Goal: Task Accomplishment & Management: Use online tool/utility

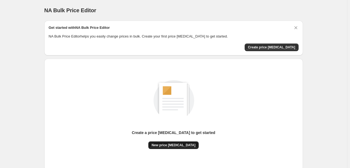
click at [175, 144] on span "New price change job" at bounding box center [174, 145] width 44 height 4
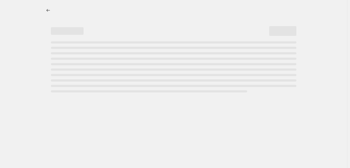
select select "percentage"
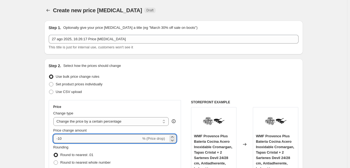
click at [74, 138] on input "-10" at bounding box center [97, 139] width 88 height 9
type input "-1"
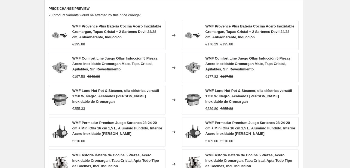
scroll to position [409, 0]
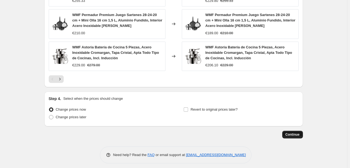
type input "-27"
click at [291, 134] on span "Continue" at bounding box center [293, 135] width 14 height 4
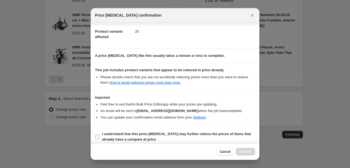
scroll to position [60, 0]
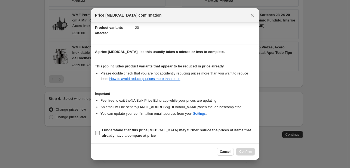
click at [96, 132] on input "I understand that this price change job may further reduce the prices of items …" at bounding box center [97, 133] width 4 height 4
checkbox input "true"
click at [248, 153] on span "Confirm" at bounding box center [245, 152] width 13 height 4
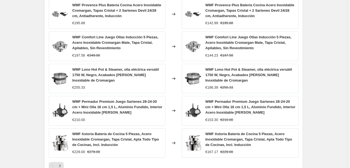
scroll to position [327, 0]
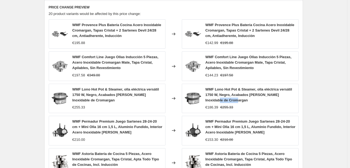
drag, startPoint x: 248, startPoint y: 140, endPoint x: 345, endPoint y: 98, distance: 105.4
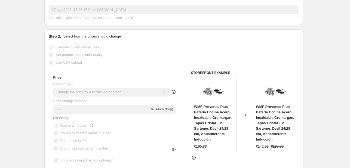
scroll to position [0, 0]
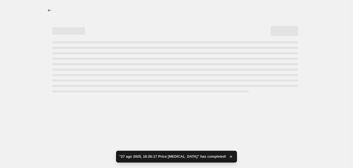
select select "percentage"
